Goal: Task Accomplishment & Management: Manage account settings

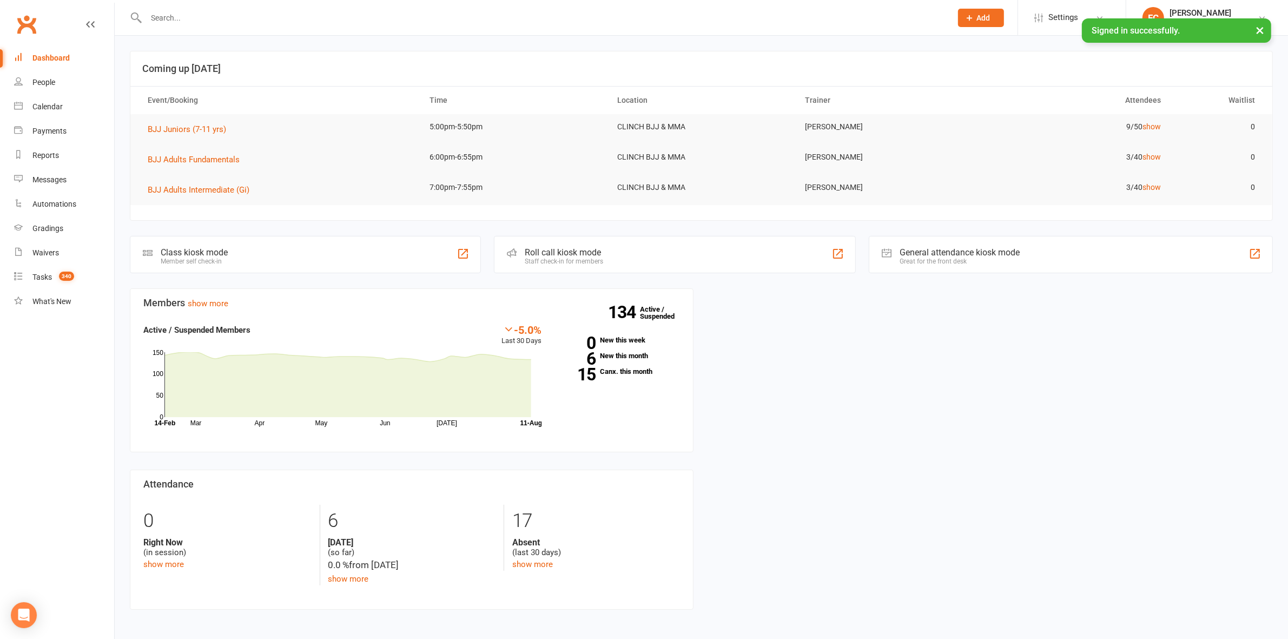
click at [526, 17] on input "text" at bounding box center [543, 17] width 801 height 15
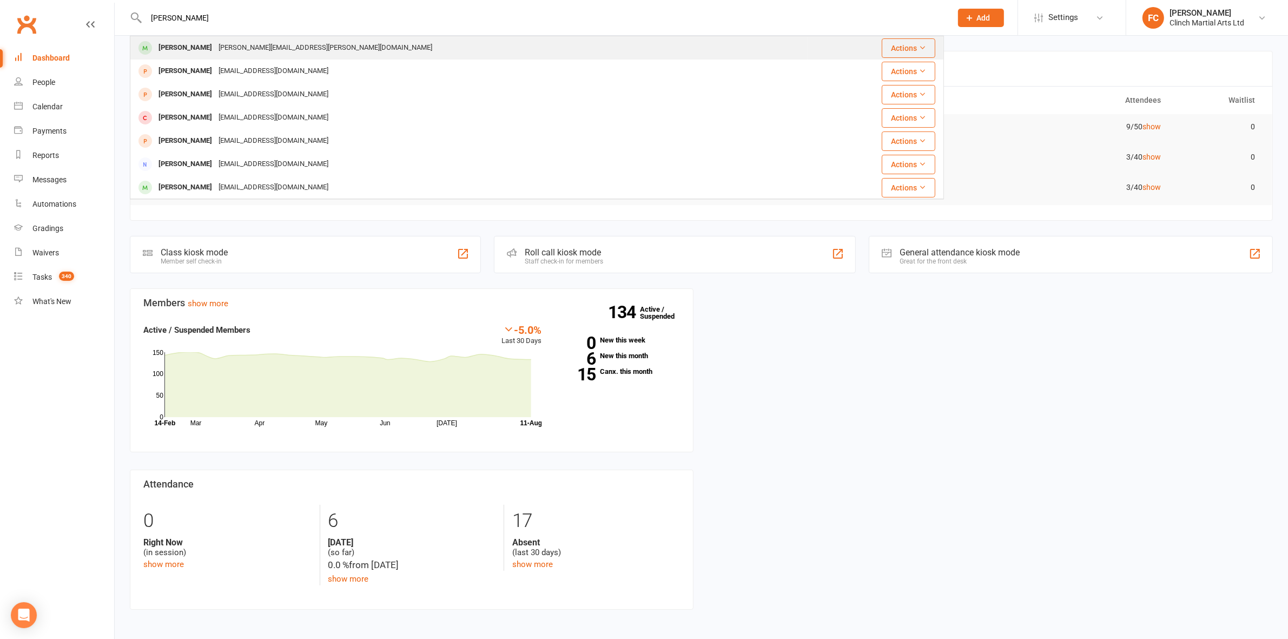
type input "jason tau"
click at [239, 50] on div "[PERSON_NAME][EMAIL_ADDRESS][PERSON_NAME][DOMAIN_NAME]" at bounding box center [325, 48] width 220 height 16
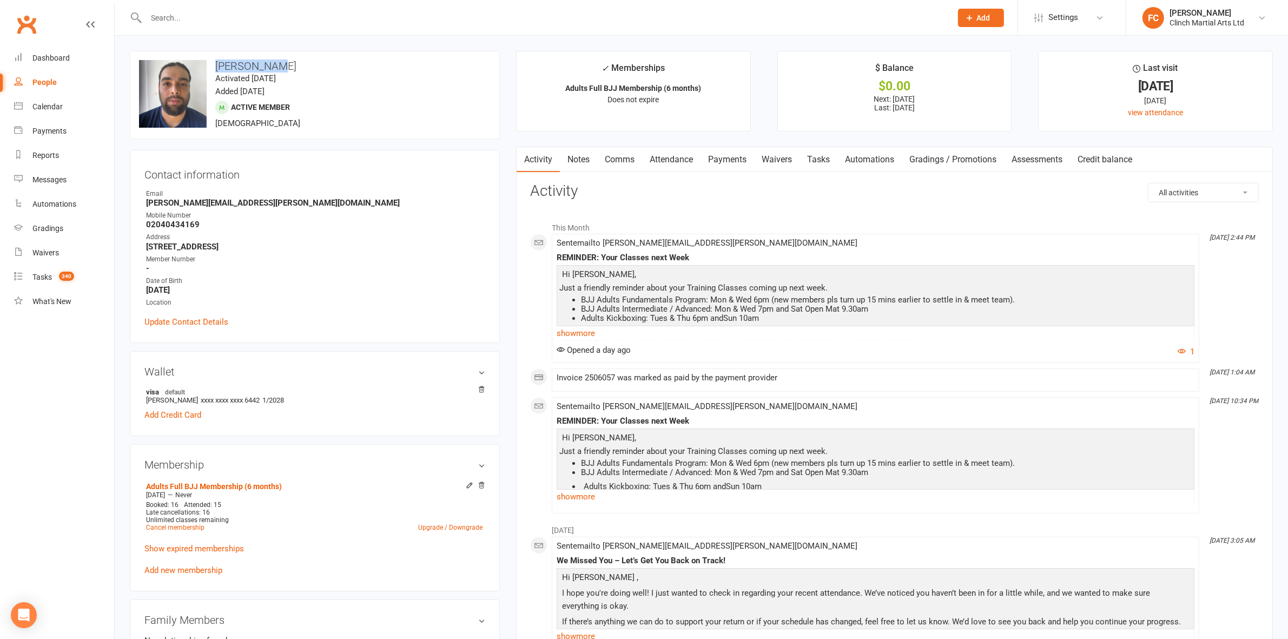
drag, startPoint x: 215, startPoint y: 61, endPoint x: 306, endPoint y: 71, distance: 92.0
click at [306, 71] on h3 "[PERSON_NAME]" at bounding box center [315, 66] width 352 height 12
copy h3 "[PERSON_NAME]"
click at [237, 20] on input "text" at bounding box center [543, 17] width 801 height 15
paste input "[PERSON_NAME]"
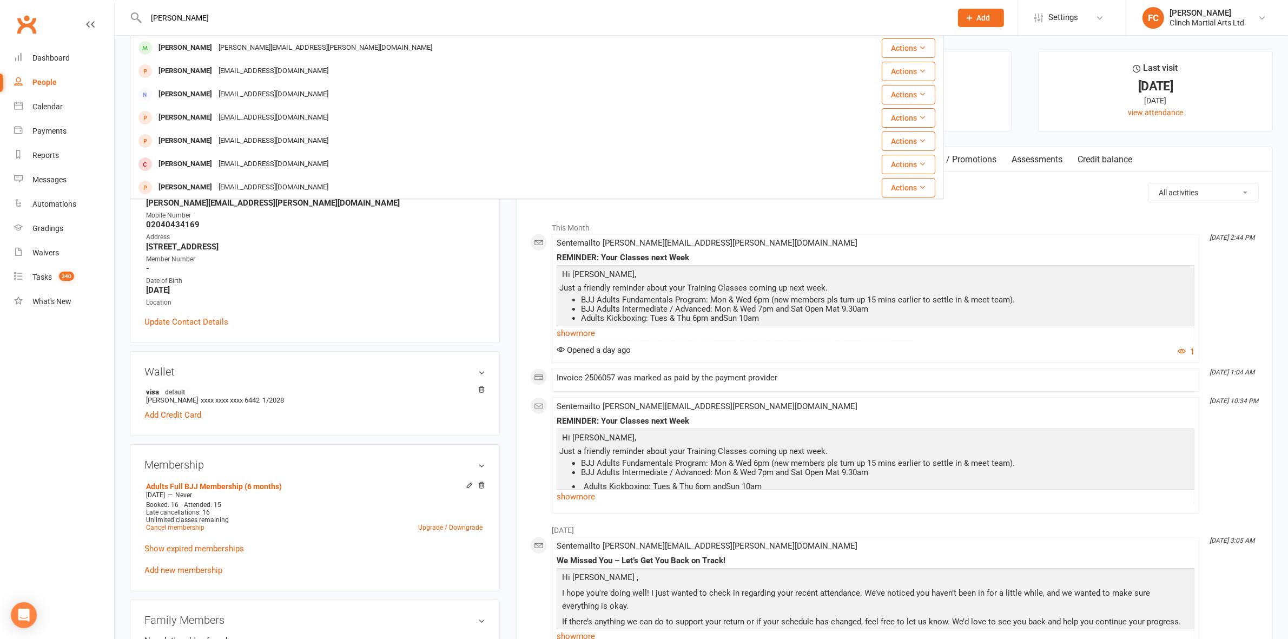
type input "[PERSON_NAME]"
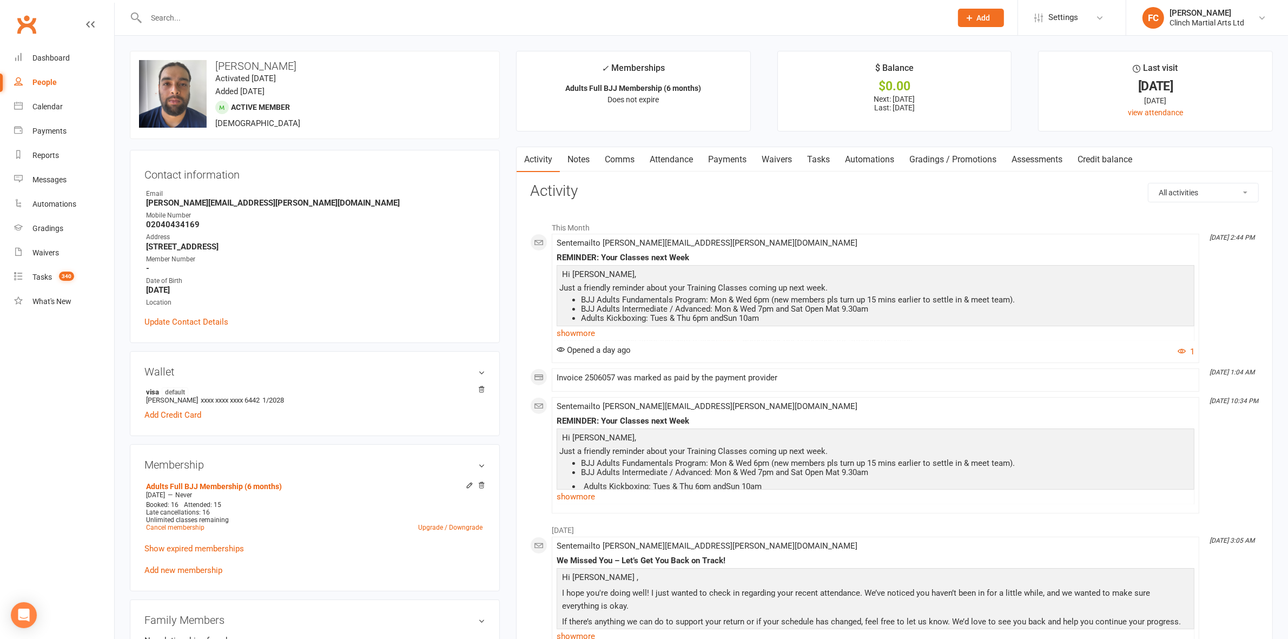
click at [507, 247] on div "upload photo change photo Jason Taufa Activated 21 December, 2023 Added 20 Dece…" at bounding box center [315, 605] width 386 height 1108
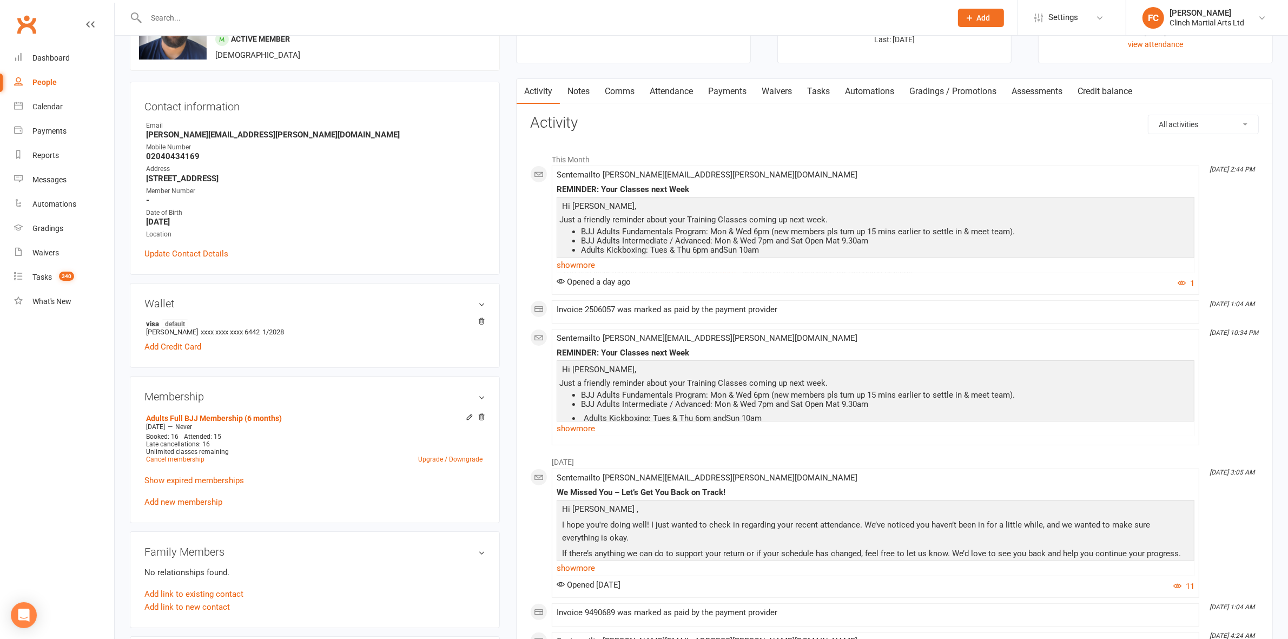
scroll to position [271, 0]
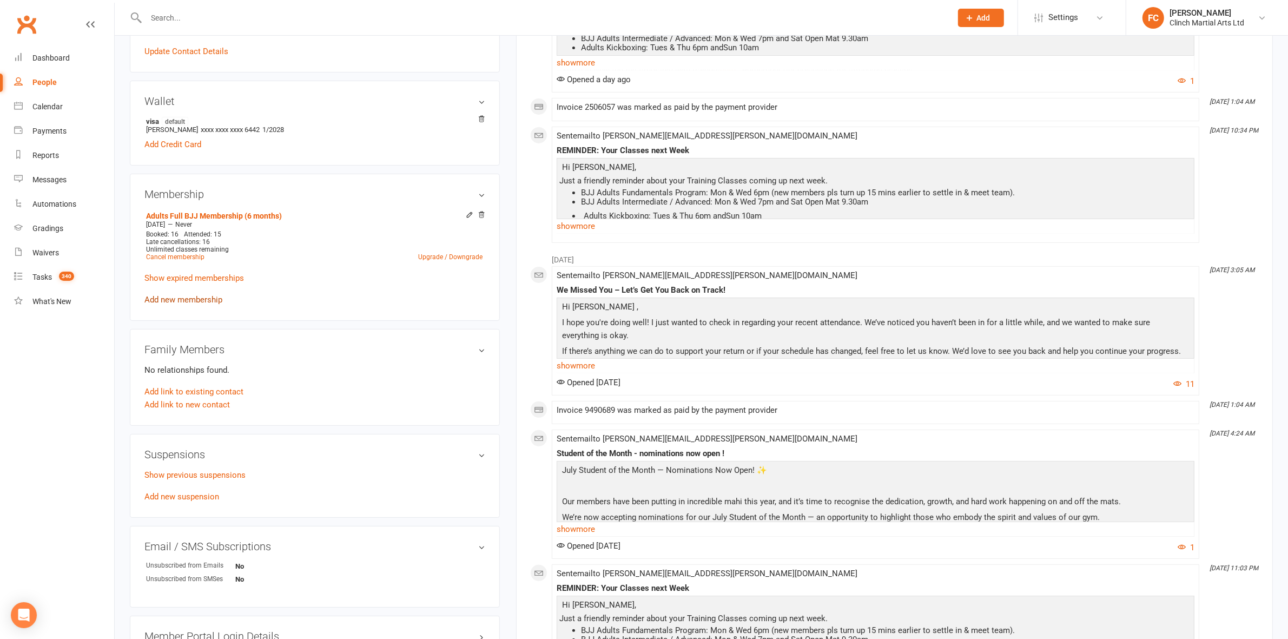
click at [192, 299] on link "Add new membership" at bounding box center [183, 300] width 78 height 10
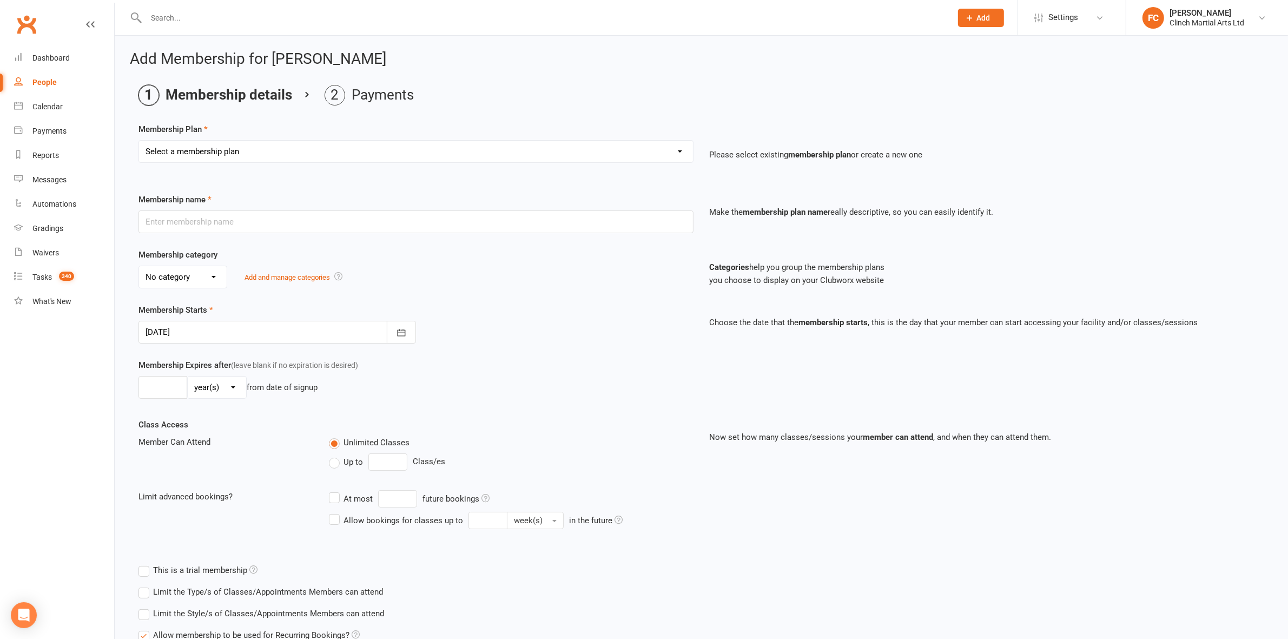
click at [213, 149] on select "Select a membership plan Juniors BJJ Membership 2 Week Trial Program Adults Ful…" at bounding box center [416, 152] width 554 height 22
select select "5"
click at [139, 141] on select "Select a membership plan Juniors BJJ Membership 2 Week Trial Program Adults Ful…" at bounding box center [416, 152] width 554 height 22
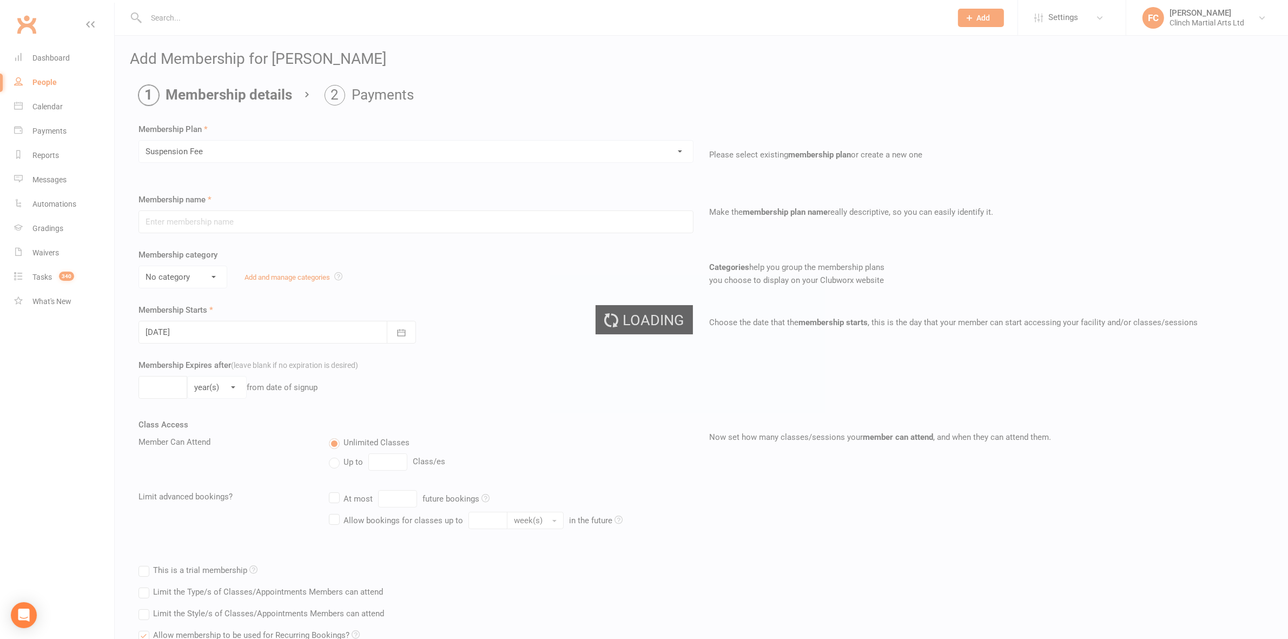
type input "Suspension Fee"
select select "2"
type input "1"
select select "0"
type input "0"
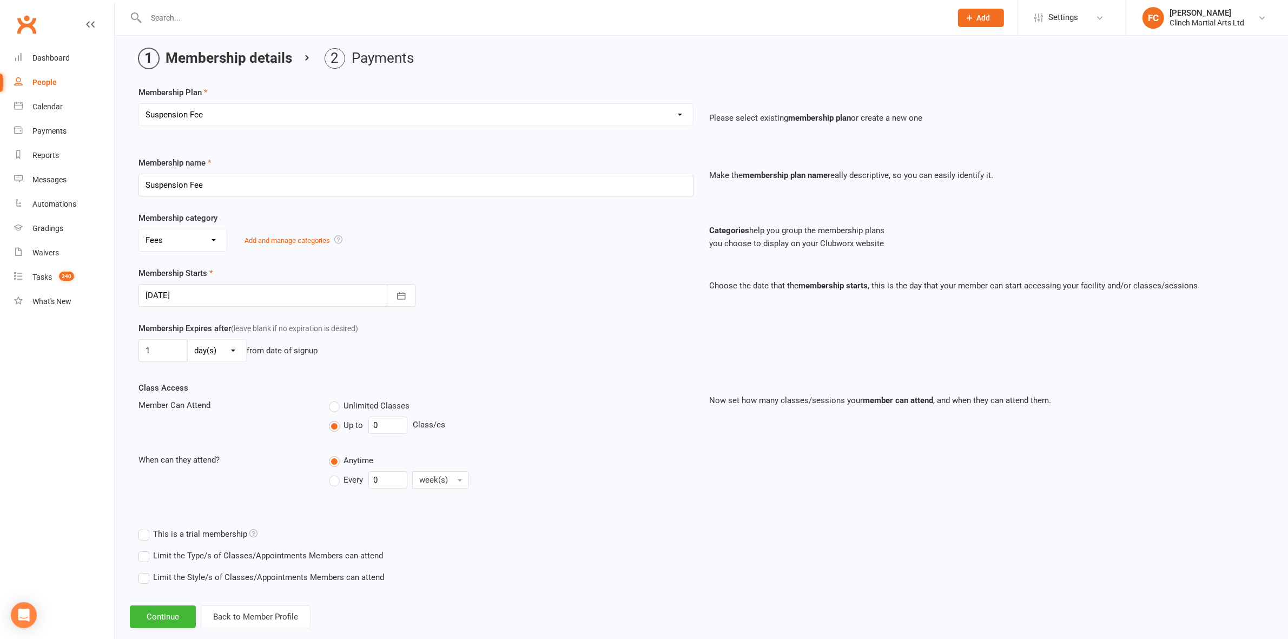
scroll to position [57, 0]
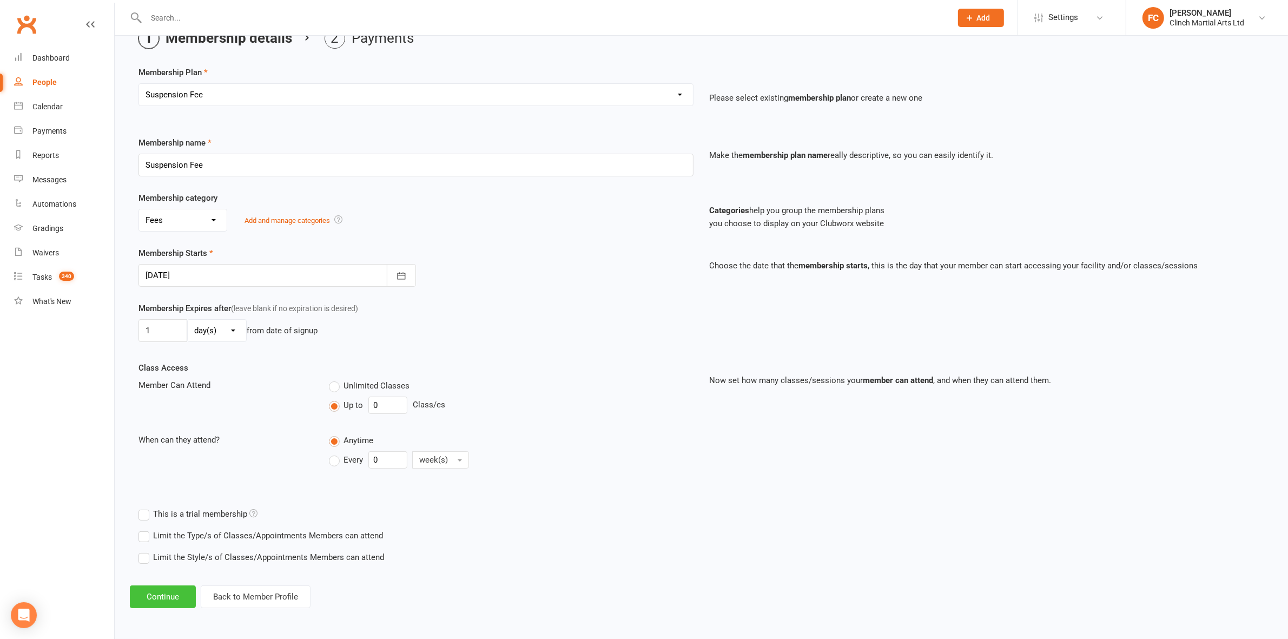
click at [169, 596] on button "Continue" at bounding box center [163, 596] width 66 height 23
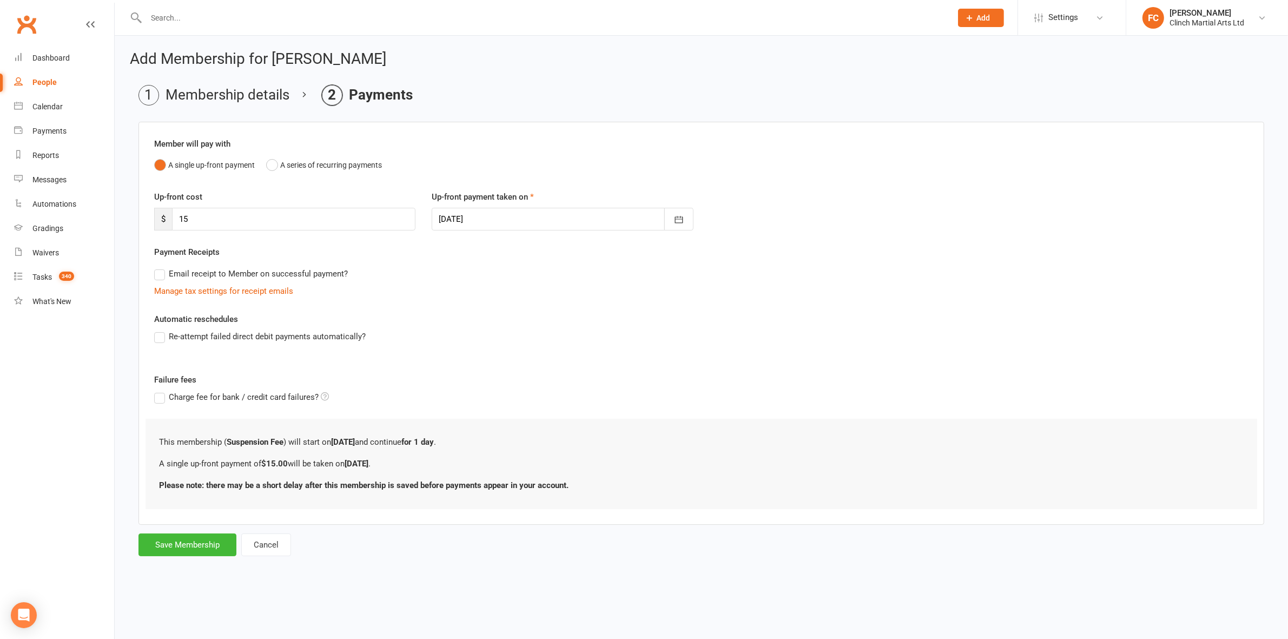
scroll to position [0, 0]
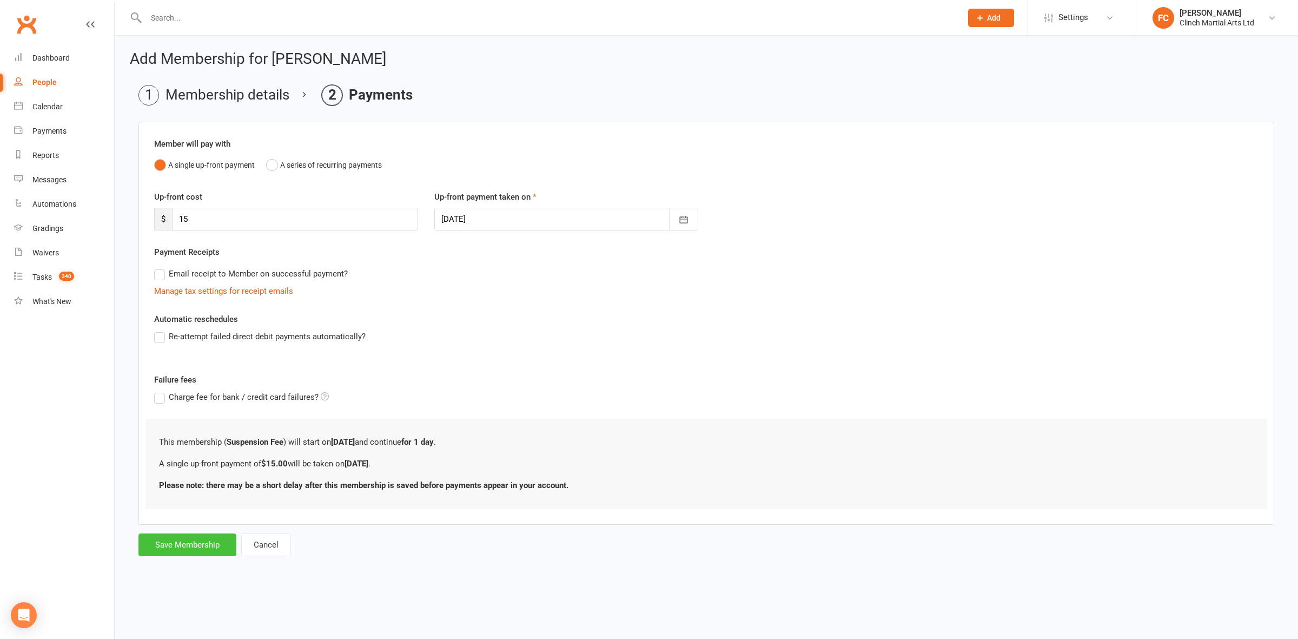
click at [194, 548] on button "Save Membership" at bounding box center [188, 544] width 98 height 23
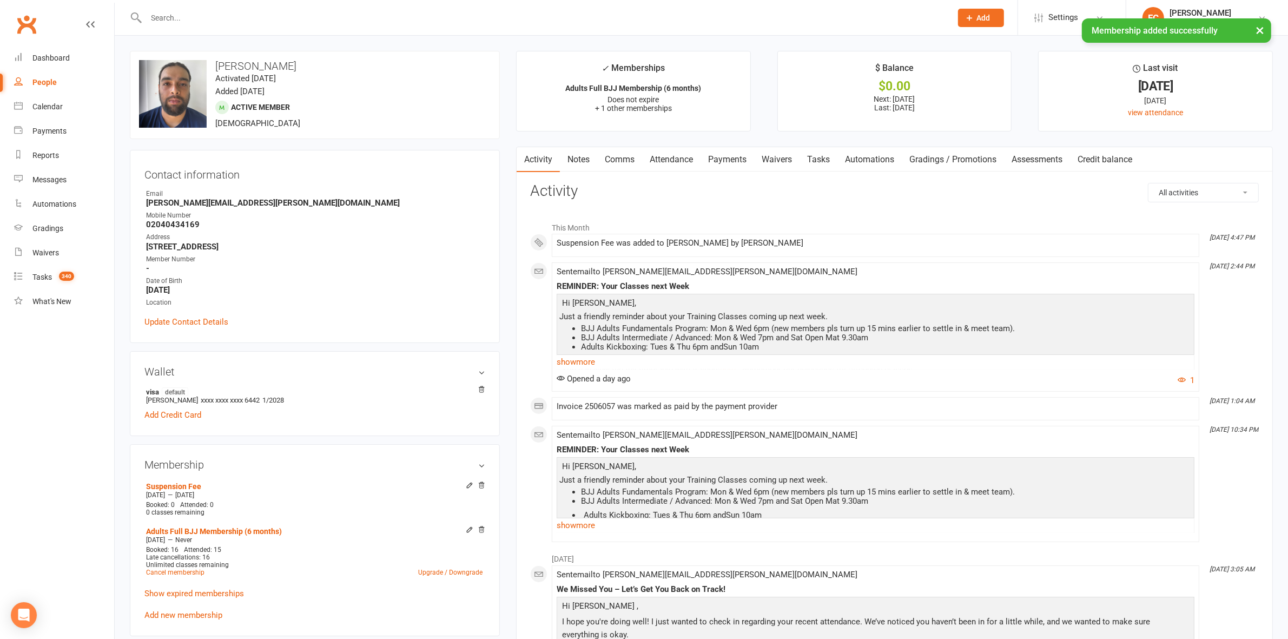
click at [737, 160] on link "Payments" at bounding box center [728, 159] width 54 height 25
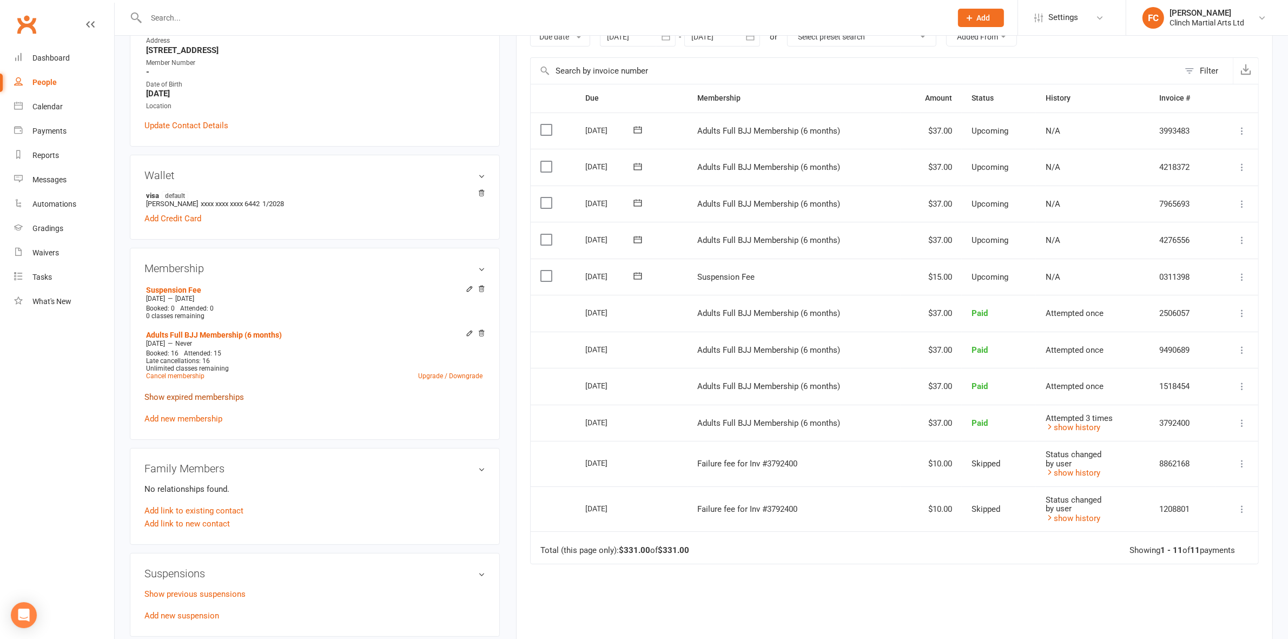
scroll to position [203, 0]
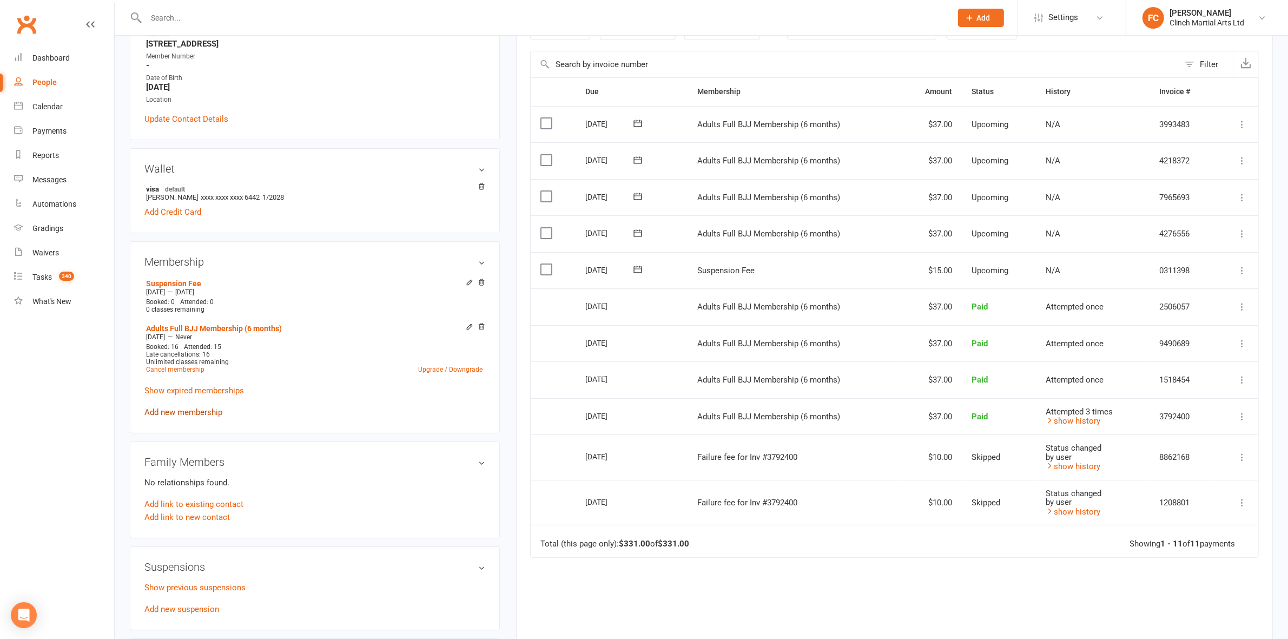
click at [189, 412] on link "Add new membership" at bounding box center [183, 412] width 78 height 10
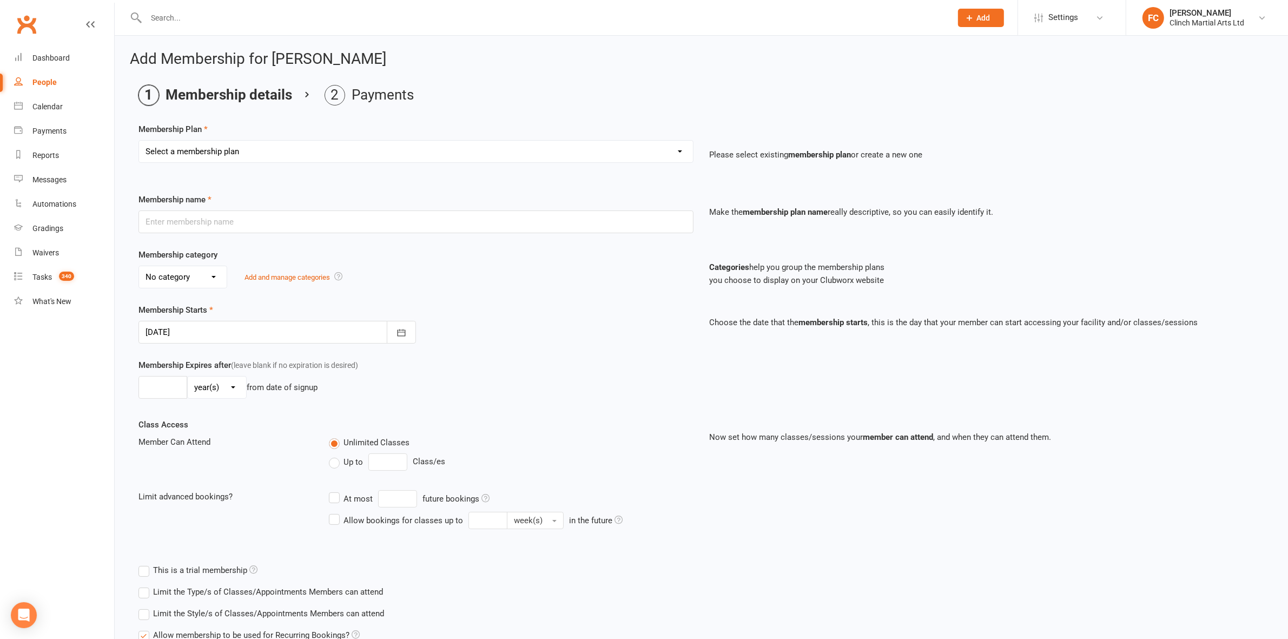
click at [258, 155] on select "Select a membership plan Juniors BJJ Membership 2 Week Trial Program Adults Ful…" at bounding box center [416, 152] width 554 height 22
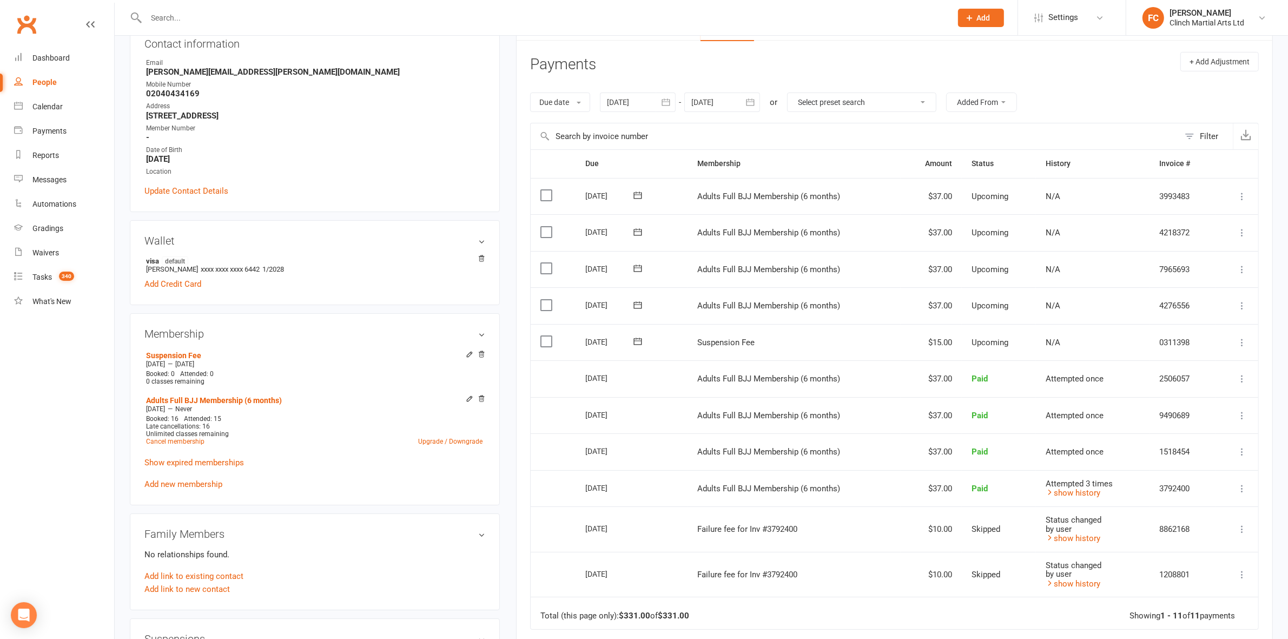
scroll to position [338, 0]
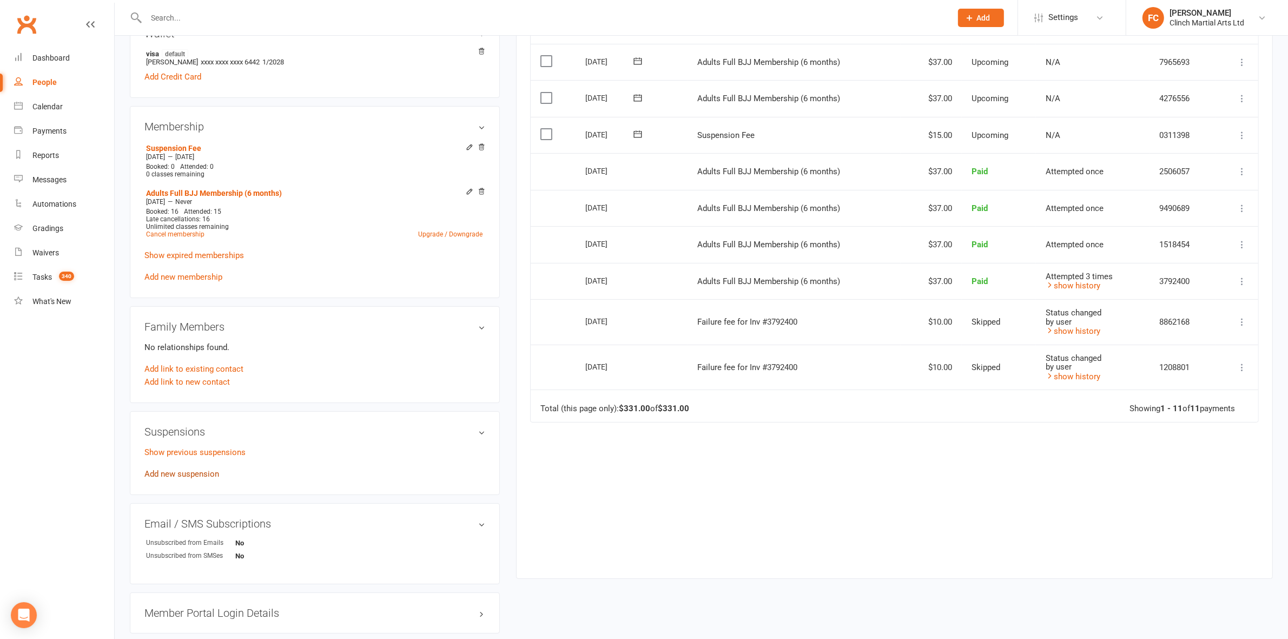
click at [188, 471] on link "Add new suspension" at bounding box center [181, 474] width 75 height 10
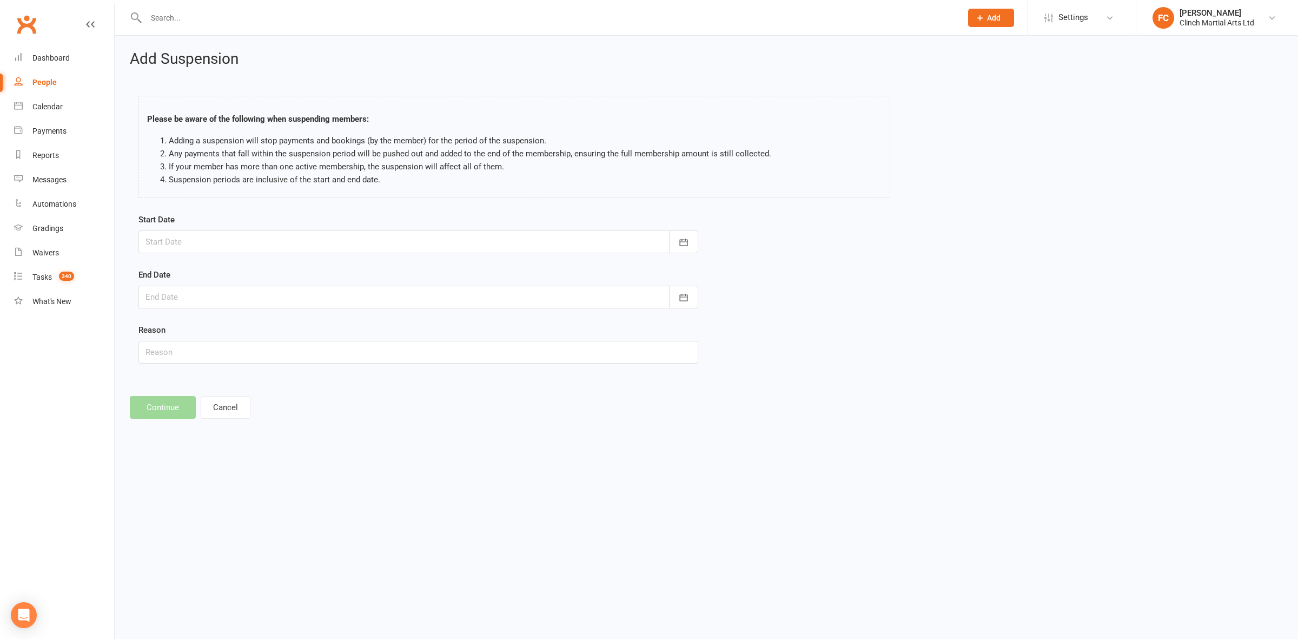
click at [188, 233] on div at bounding box center [419, 241] width 560 height 23
click at [226, 347] on span "12" at bounding box center [230, 351] width 9 height 9
type input "12 Aug 2025"
click at [195, 294] on div at bounding box center [419, 297] width 560 height 23
click at [323, 321] on icon "button" at bounding box center [327, 324] width 8 height 9
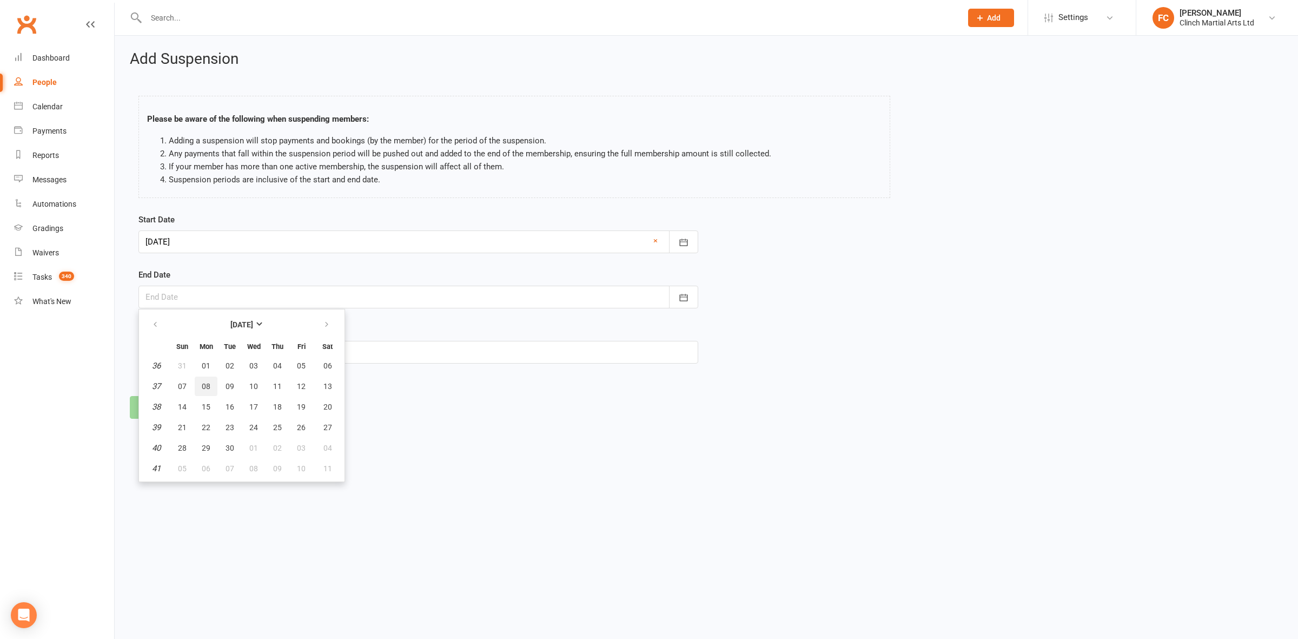
click at [204, 382] on span "08" at bounding box center [206, 386] width 9 height 9
type input "[DATE]"
click at [187, 354] on input "text" at bounding box center [419, 352] width 560 height 23
click at [190, 349] on input "Left hand inhury" at bounding box center [419, 352] width 560 height 23
type input "Left [MEDICAL_DATA]"
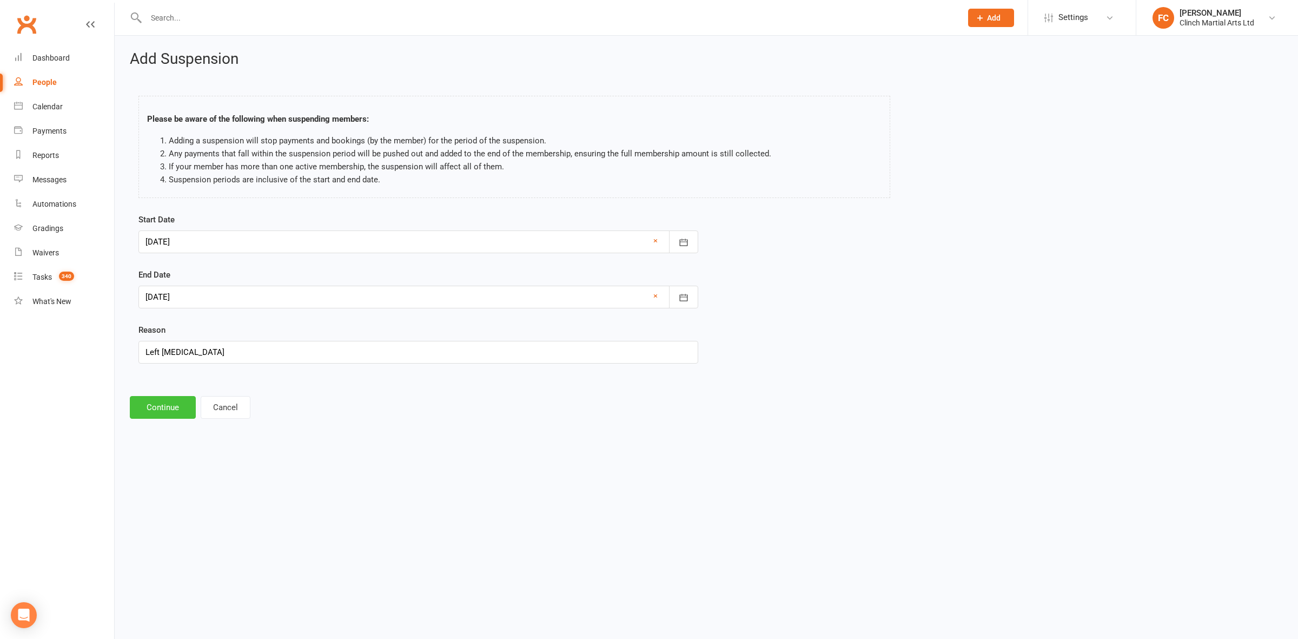
click at [168, 406] on button "Continue" at bounding box center [163, 407] width 66 height 23
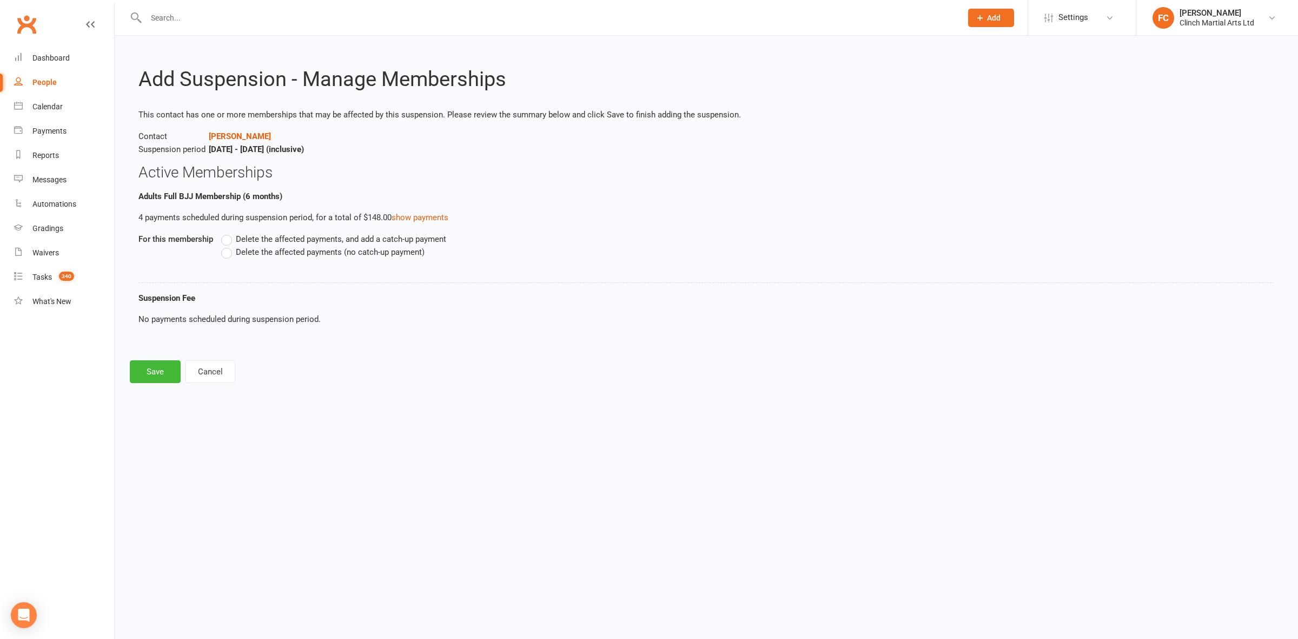
click at [229, 249] on label "Delete the affected payments (no catch-up payment)" at bounding box center [322, 252] width 203 height 13
click at [228, 246] on input "Delete the affected payments (no catch-up payment)" at bounding box center [224, 246] width 7 height 0
click at [158, 376] on button "Save" at bounding box center [155, 371] width 51 height 23
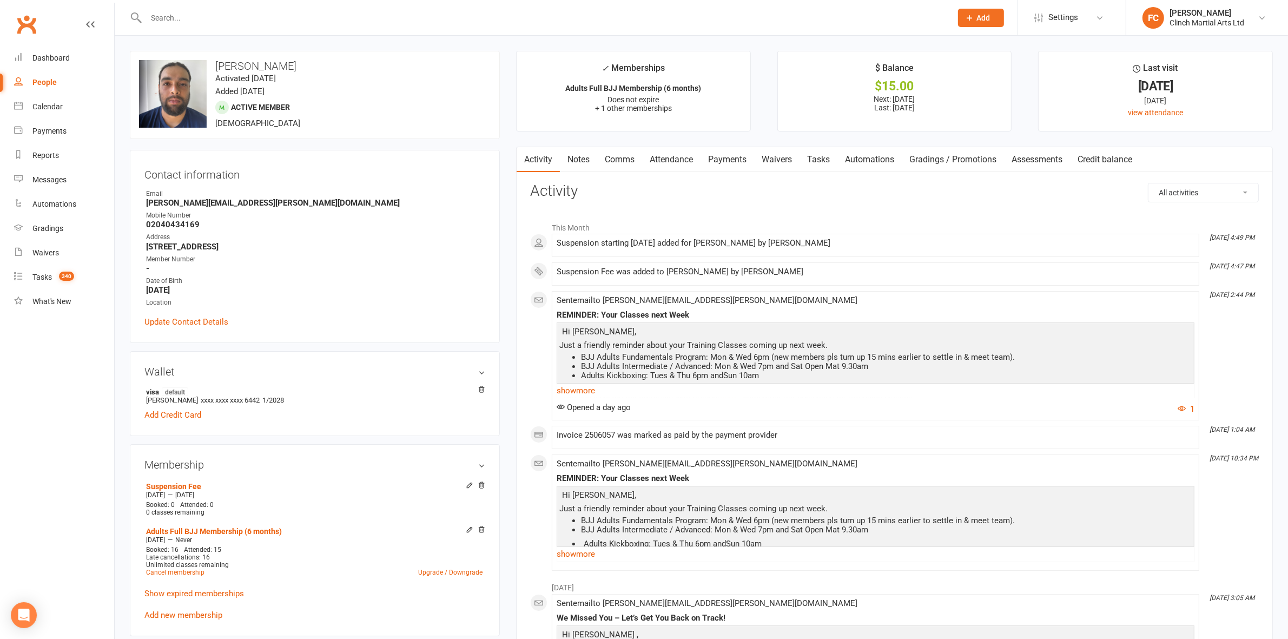
click at [709, 151] on link "Payments" at bounding box center [728, 159] width 54 height 25
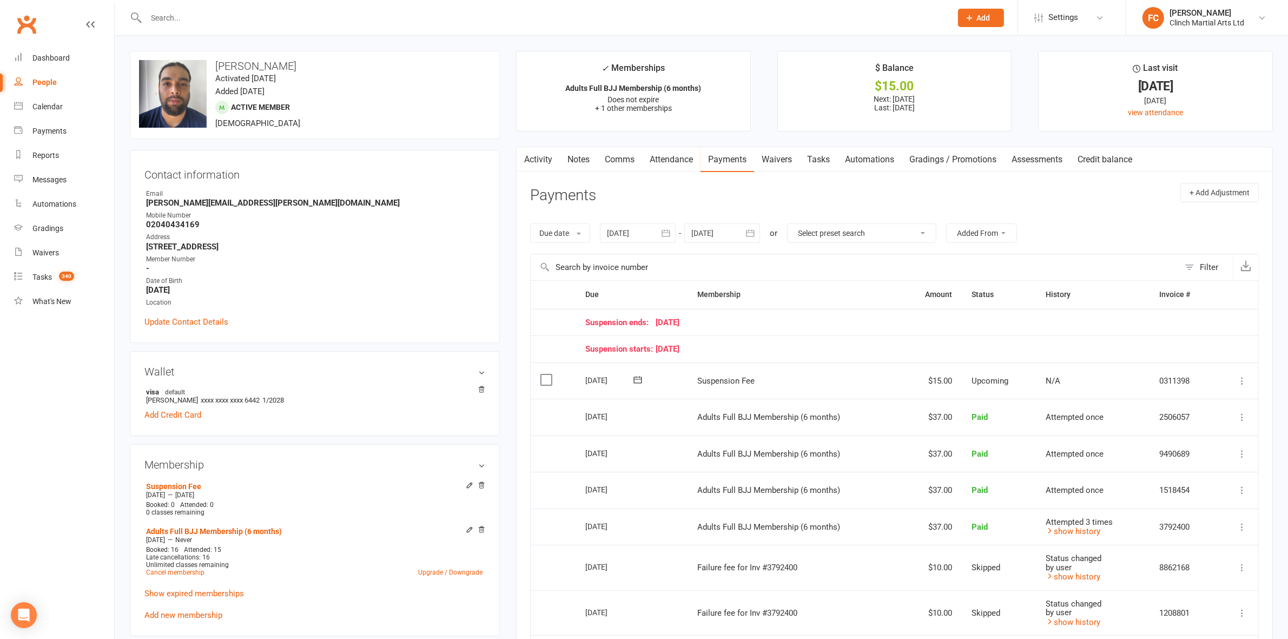
click at [623, 160] on link "Comms" at bounding box center [619, 159] width 45 height 25
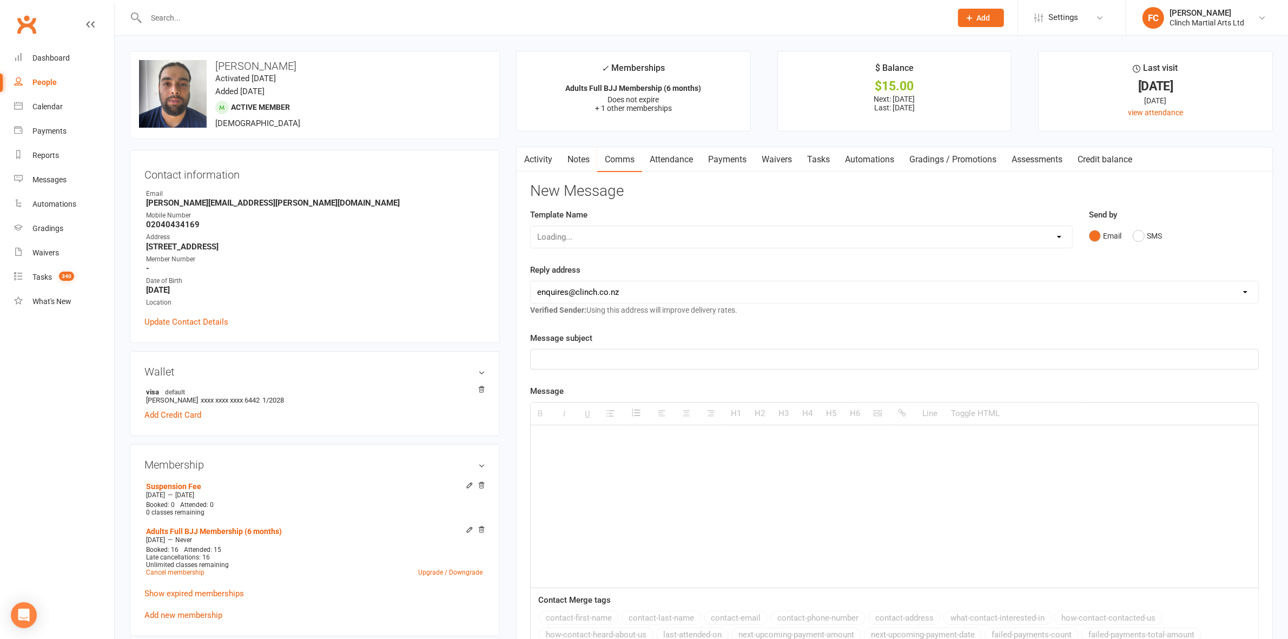
click at [637, 236] on div "Loading..." at bounding box center [801, 237] width 542 height 23
click at [637, 236] on select "Select Template [SMS] Appointment confirmation [Email] CLINCH BJJ & MMA Enquiry…" at bounding box center [801, 237] width 541 height 22
select select "89"
click at [531, 226] on select "Select Template [SMS] Appointment confirmation [Email] CLINCH BJJ & MMA Enquiry…" at bounding box center [801, 237] width 541 height 22
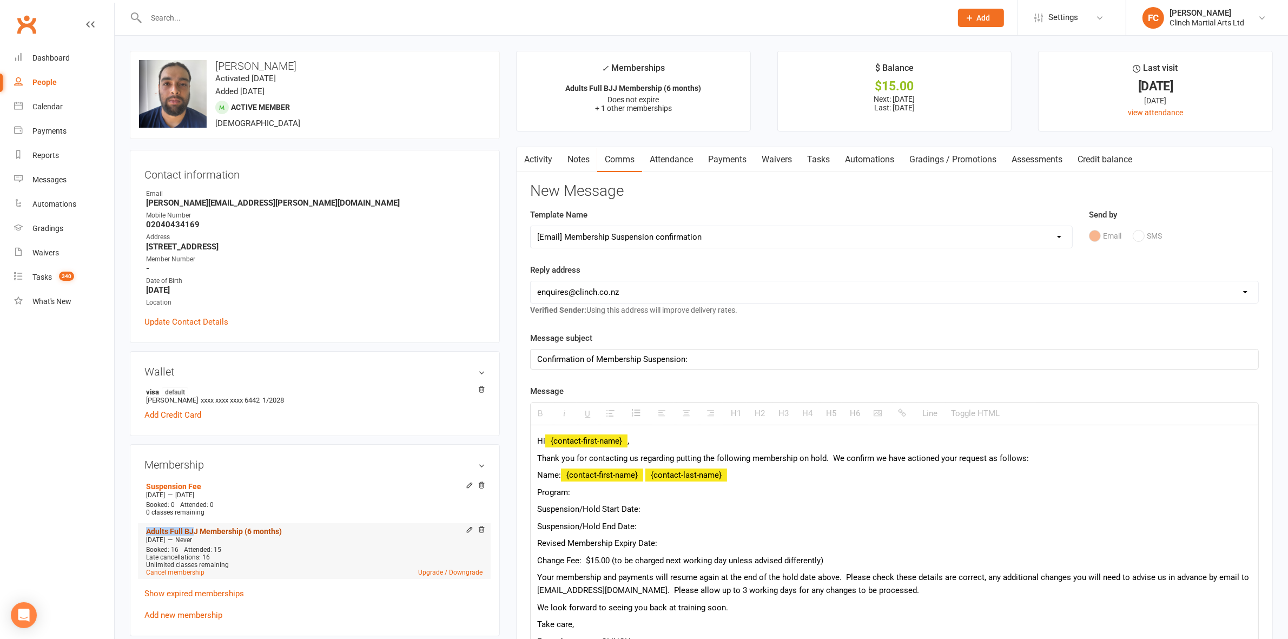
drag, startPoint x: 139, startPoint y: 531, endPoint x: 194, endPoint y: 528, distance: 55.3
click at [194, 528] on div "Membership Suspension Fee Aug 11 2025 — Aug 11 2025 Booked: 0 Attended: 0 0 cla…" at bounding box center [315, 540] width 370 height 192
click at [194, 528] on link "Adults Full BJJ Membership (6 months)" at bounding box center [214, 531] width 136 height 9
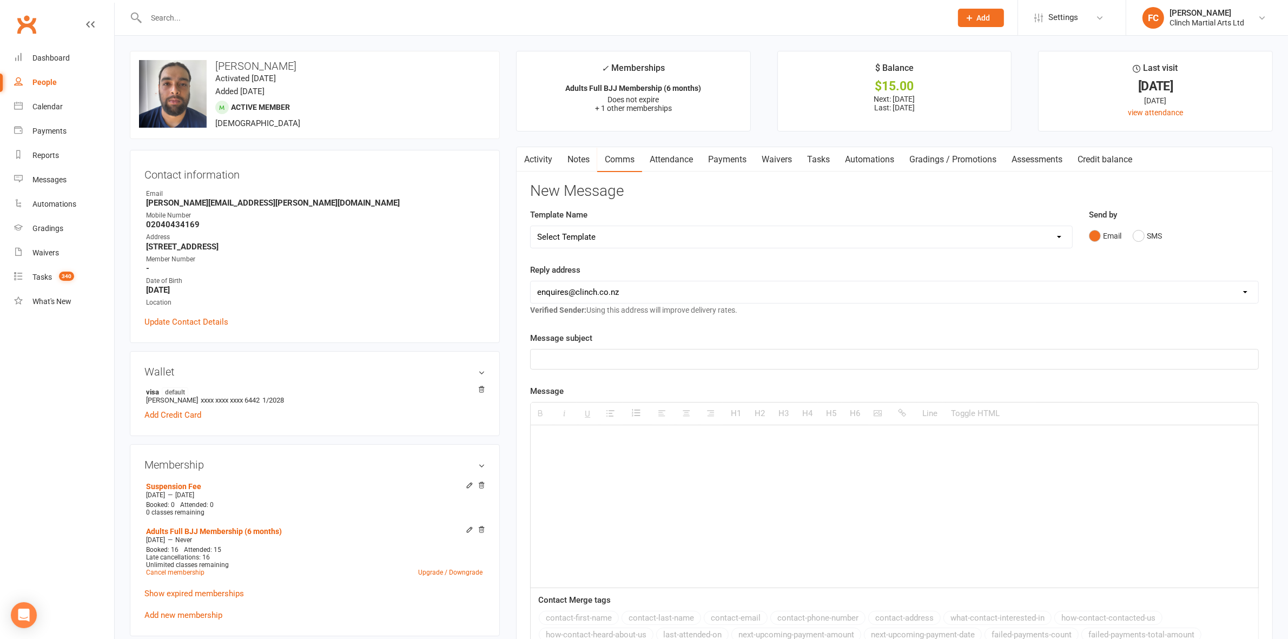
click at [624, 230] on select "Select Template [SMS] Appointment confirmation [Email] CLINCH BJJ & MMA Enquiry…" at bounding box center [801, 237] width 541 height 22
select select "89"
click at [531, 226] on select "Select Template [SMS] Appointment confirmation [Email] CLINCH BJJ & MMA Enquiry…" at bounding box center [801, 237] width 541 height 22
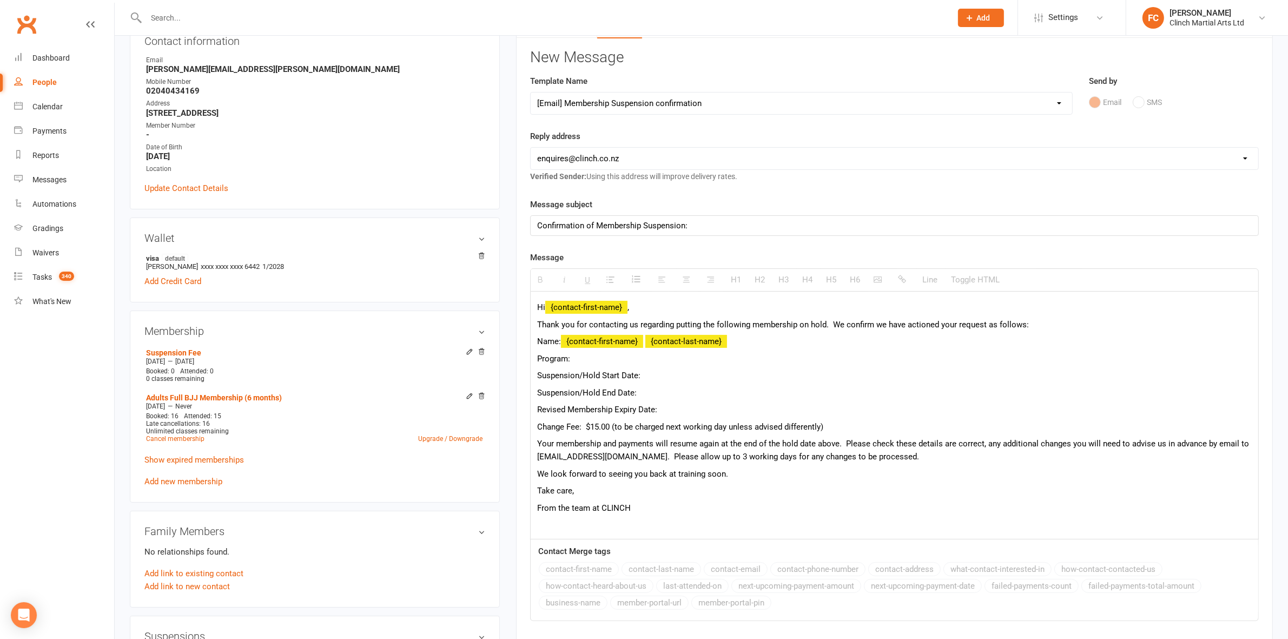
scroll to position [135, 0]
drag, startPoint x: 138, startPoint y: 396, endPoint x: 196, endPoint y: 393, distance: 58.0
click at [196, 393] on div "Membership Suspension Fee Aug 11 2025 — Aug 11 2025 Booked: 0 Attended: 0 0 cla…" at bounding box center [315, 405] width 370 height 192
copy link "Adults Full BJJ"
click at [596, 361] on p "Program:" at bounding box center [894, 357] width 715 height 13
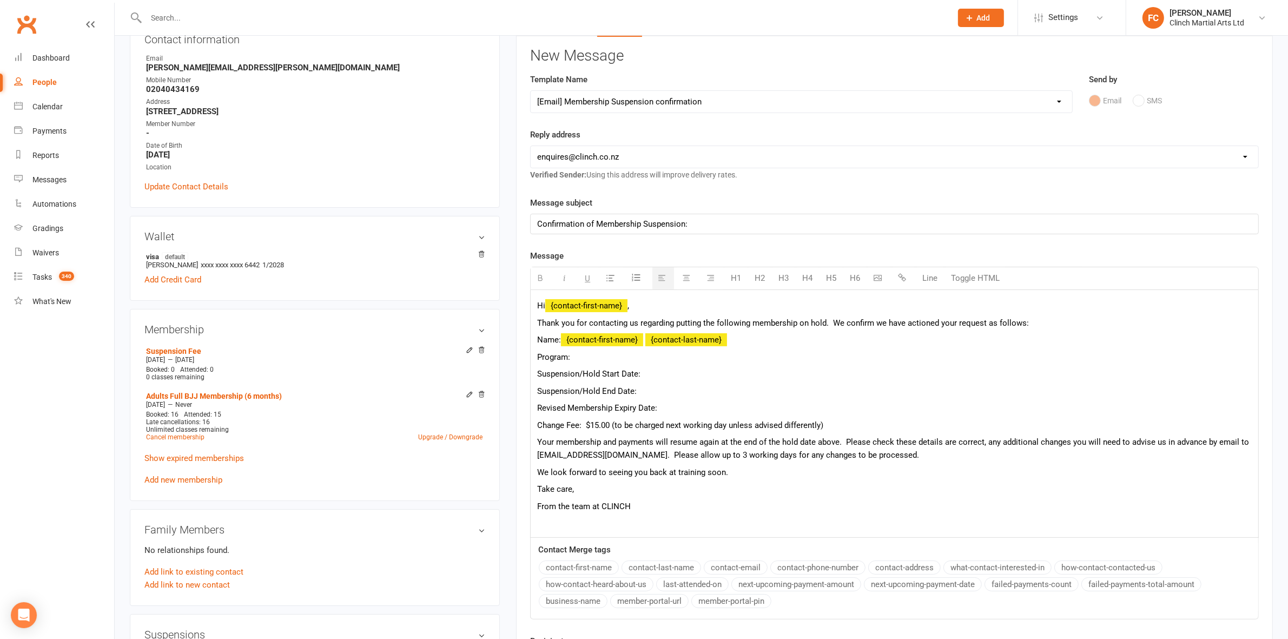
paste div
click at [650, 377] on p "Suspension/Hold Start Date:" at bounding box center [894, 373] width 715 height 13
click at [683, 394] on p "Suspension/Hold End Date:" at bounding box center [894, 391] width 715 height 13
drag, startPoint x: 670, startPoint y: 408, endPoint x: 522, endPoint y: 410, distance: 147.7
click at [522, 410] on div "Activity Notes Comms Attendance Payments Waivers Tasks Automations Gradings / P…" at bounding box center [894, 365] width 757 height 708
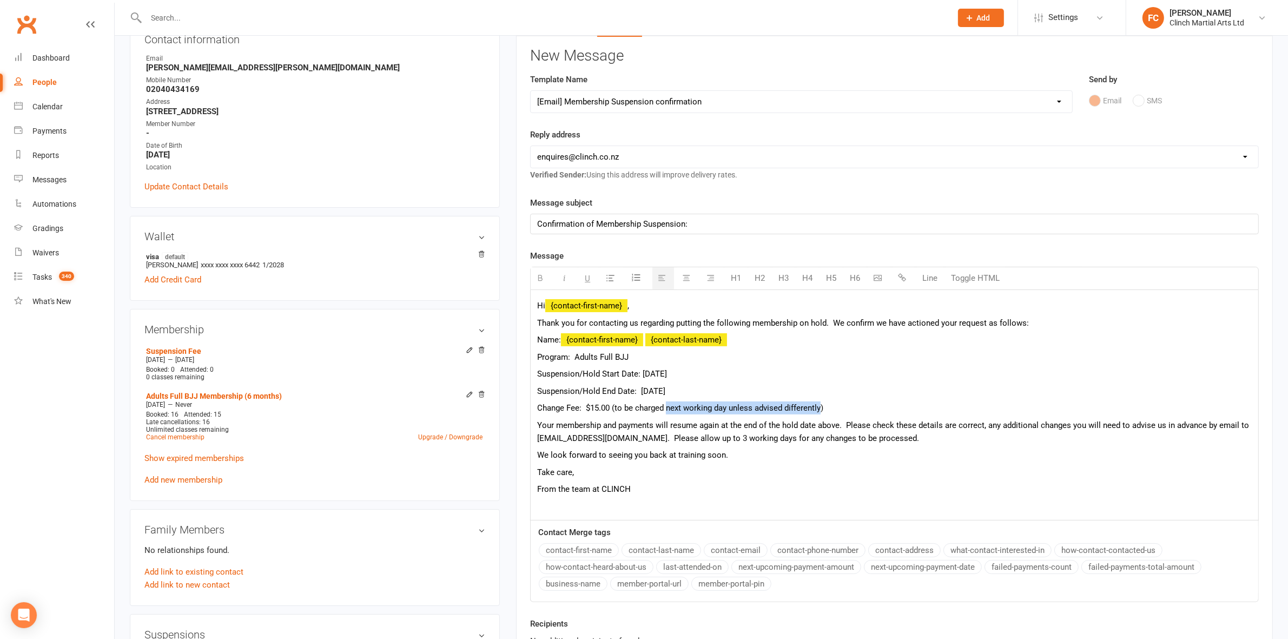
drag, startPoint x: 667, startPoint y: 406, endPoint x: 820, endPoint y: 403, distance: 153.7
click at [820, 403] on p "Change Fee: $15.00 (to be charged next working day unless advised differently)" at bounding box center [894, 407] width 715 height 13
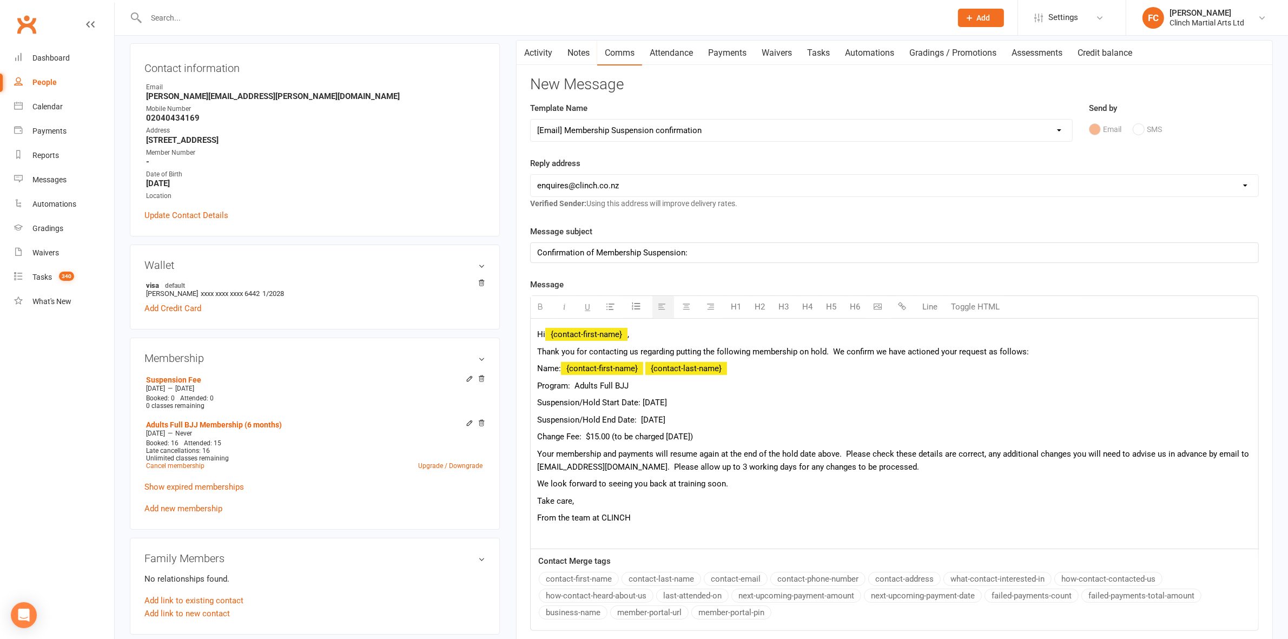
scroll to position [338, 0]
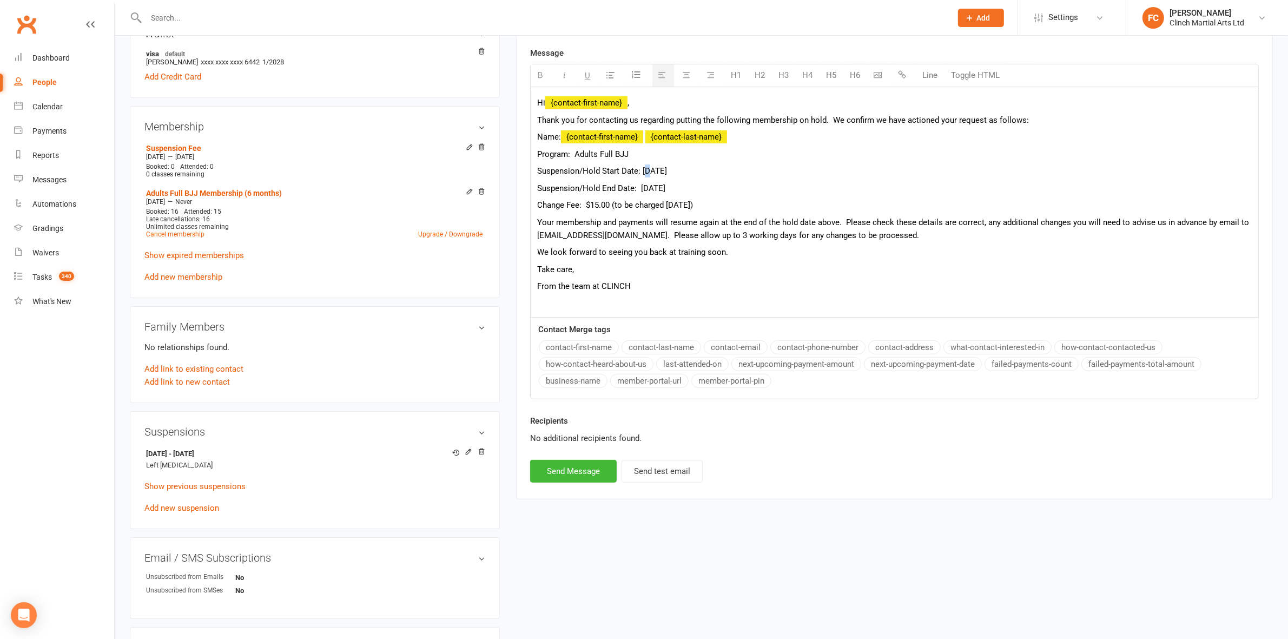
click at [648, 169] on span "Suspension/Hold Start Date: 12 August 2025" at bounding box center [602, 171] width 130 height 10
click at [701, 187] on p "Suspension/Hold End Date: 08 September 2025" at bounding box center [894, 188] width 715 height 13
click at [667, 172] on span "Suspension/Hold Start Date: 11 August 2025" at bounding box center [602, 171] width 130 height 10
click at [569, 478] on button "Send Message" at bounding box center [573, 471] width 87 height 23
select select
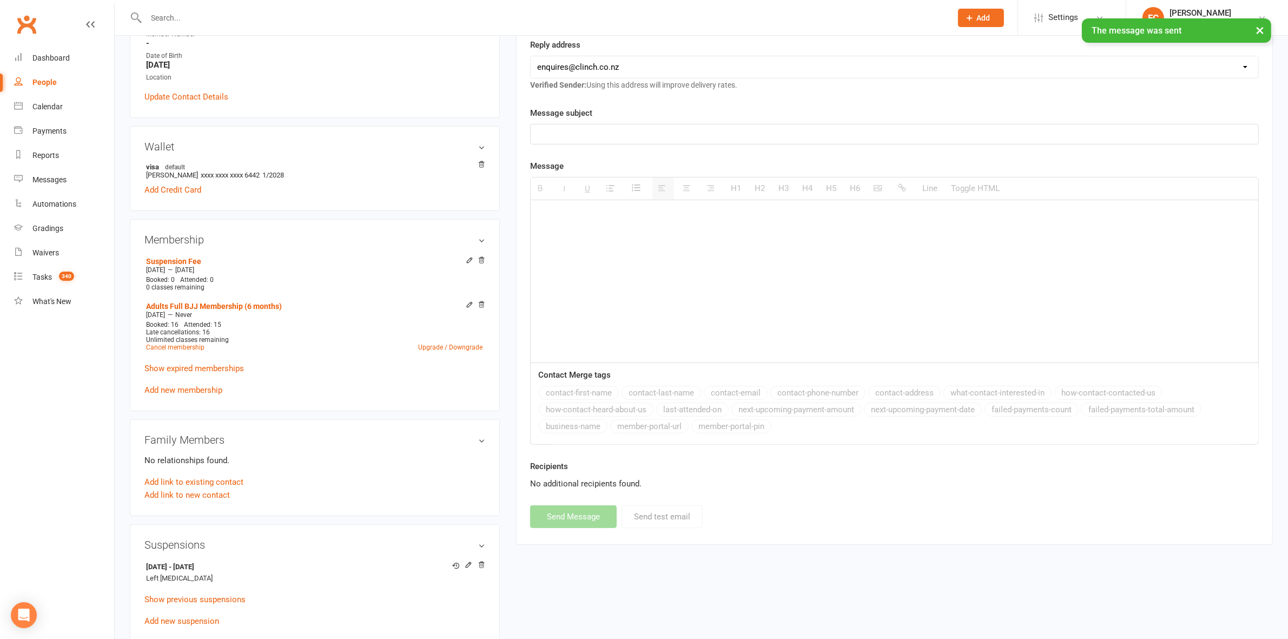
scroll to position [0, 0]
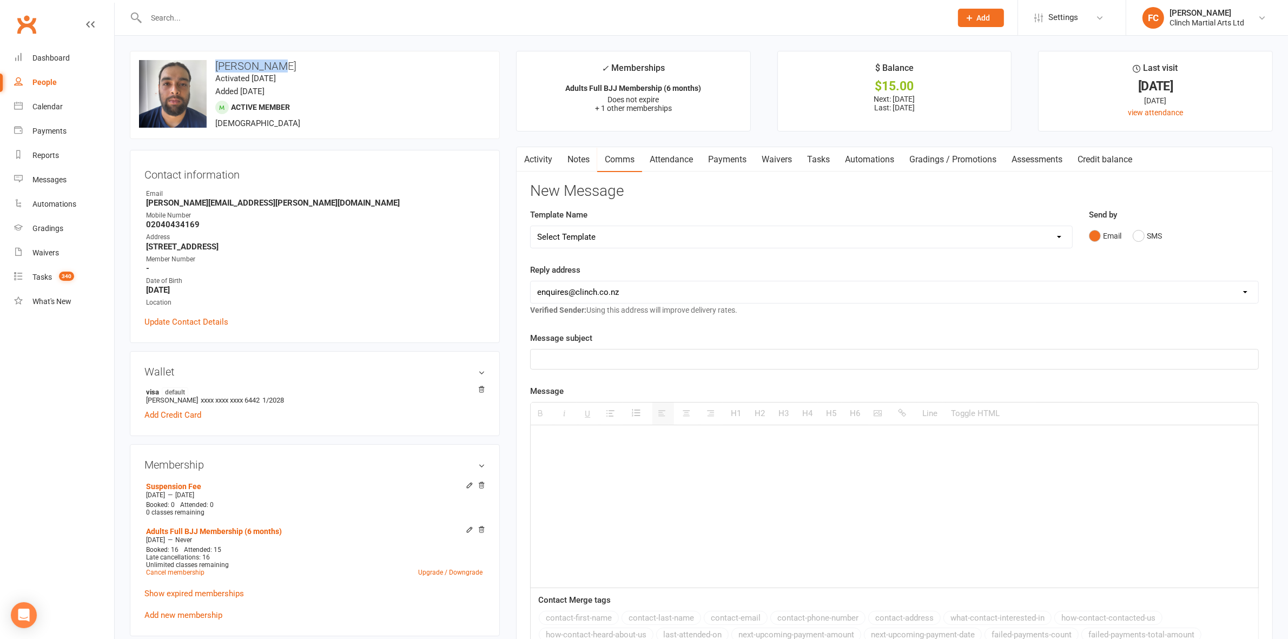
drag, startPoint x: 216, startPoint y: 62, endPoint x: 276, endPoint y: 65, distance: 59.6
click at [276, 65] on h3 "[PERSON_NAME]" at bounding box center [315, 66] width 352 height 12
copy h3 "[PERSON_NAME]"
click at [840, 14] on input "text" at bounding box center [543, 17] width 801 height 15
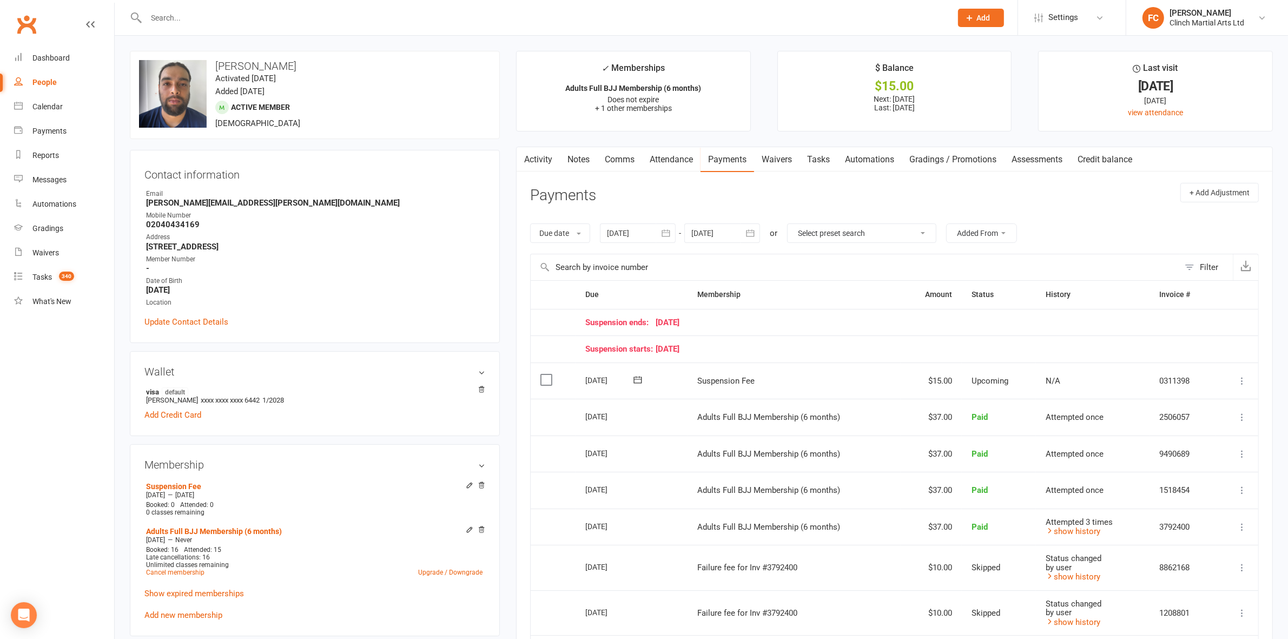
drag, startPoint x: 656, startPoint y: 345, endPoint x: 698, endPoint y: 347, distance: 41.7
click at [699, 347] on div "Suspension starts: [DATE]" at bounding box center [895, 349] width 621 height 9
copy div "[DATE] 2"
drag, startPoint x: 657, startPoint y: 320, endPoint x: 713, endPoint y: 320, distance: 55.7
click at [713, 320] on div "Suspension ends: [DATE]" at bounding box center [895, 322] width 621 height 9
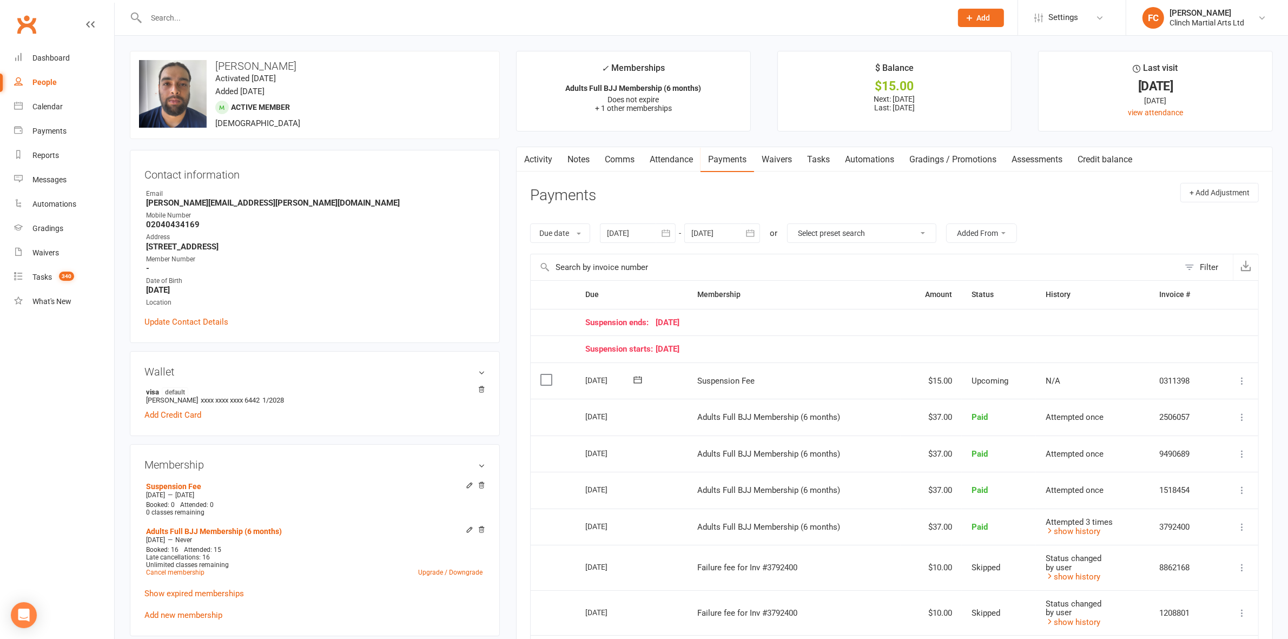
copy div "[DATE] 2"
drag, startPoint x: 585, startPoint y: 378, endPoint x: 623, endPoint y: 378, distance: 37.3
click at [623, 378] on div "[DATE]" at bounding box center [610, 380] width 50 height 17
copy div "[DATE]"
